Goal: Find specific page/section: Find specific page/section

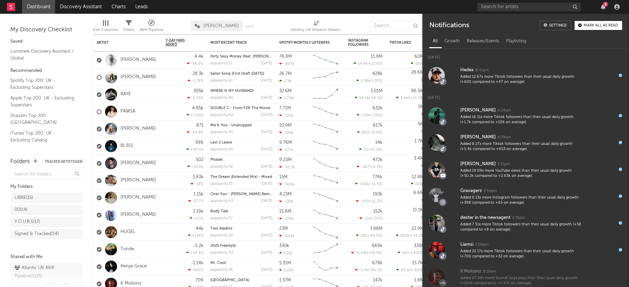
click at [605, 6] on div "8" at bounding box center [605, 4] width 5 height 5
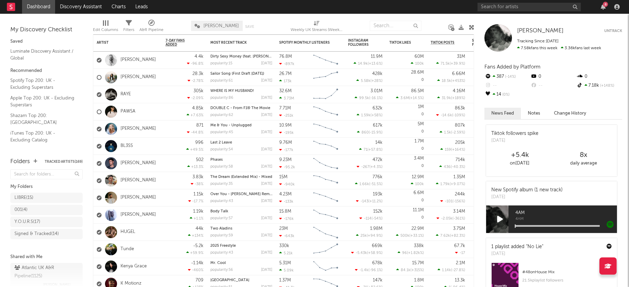
click at [552, 5] on input "text" at bounding box center [529, 7] width 103 height 9
click at [604, 5] on div "8" at bounding box center [605, 4] width 5 height 5
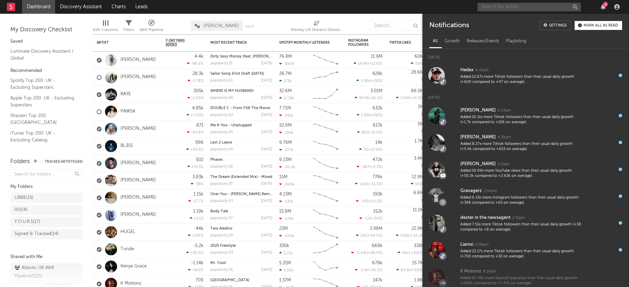
click at [603, 6] on div "8" at bounding box center [605, 4] width 5 height 5
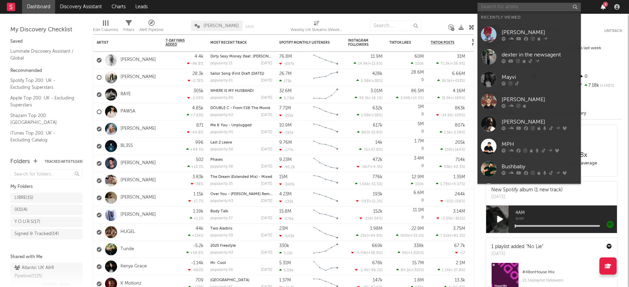
click at [604, 8] on icon "button" at bounding box center [603, 7] width 5 height 6
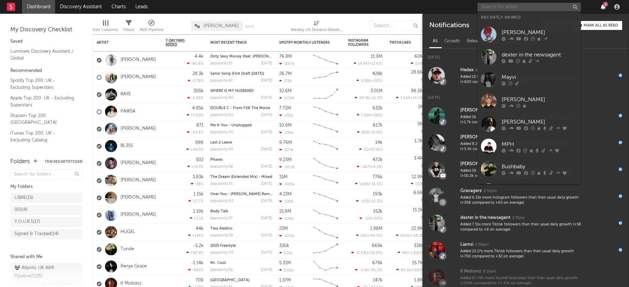
click at [604, 8] on icon "button" at bounding box center [603, 7] width 5 height 6
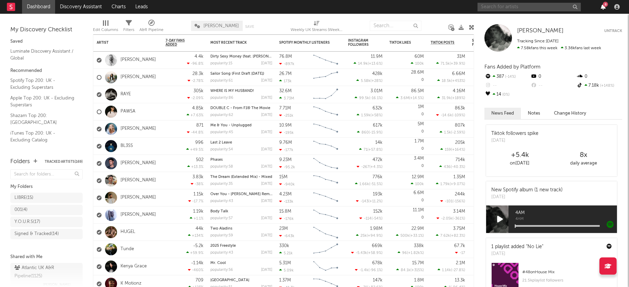
click at [604, 8] on icon "button" at bounding box center [603, 7] width 5 height 6
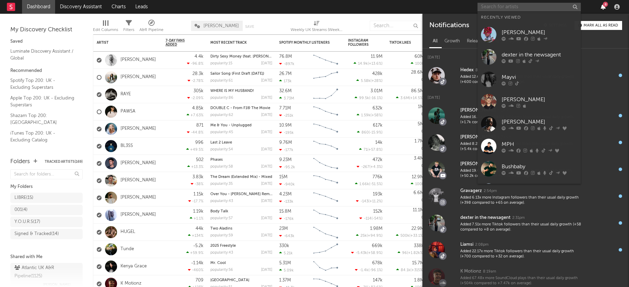
click at [604, 8] on icon "button" at bounding box center [603, 7] width 5 height 6
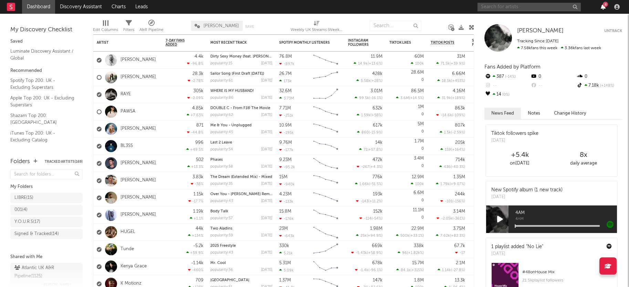
click at [601, 7] on icon "button" at bounding box center [603, 7] width 5 height 6
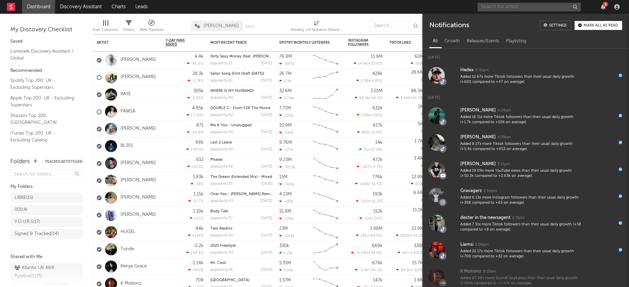
click at [515, 8] on input "text" at bounding box center [529, 7] width 103 height 9
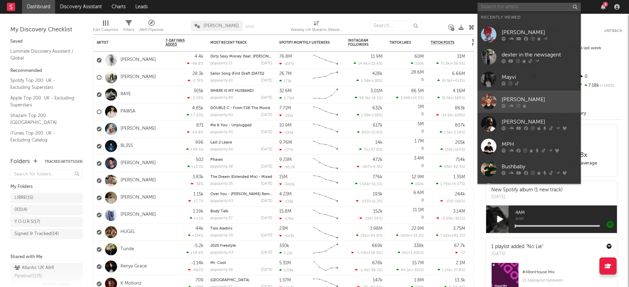
scroll to position [2, 0]
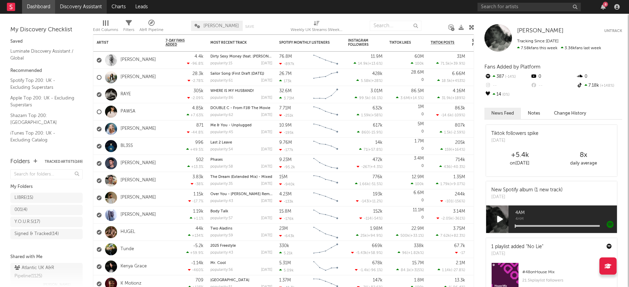
click at [79, 6] on link "Discovery Assistant" at bounding box center [81, 7] width 52 height 14
